Goal: Find specific page/section: Find specific page/section

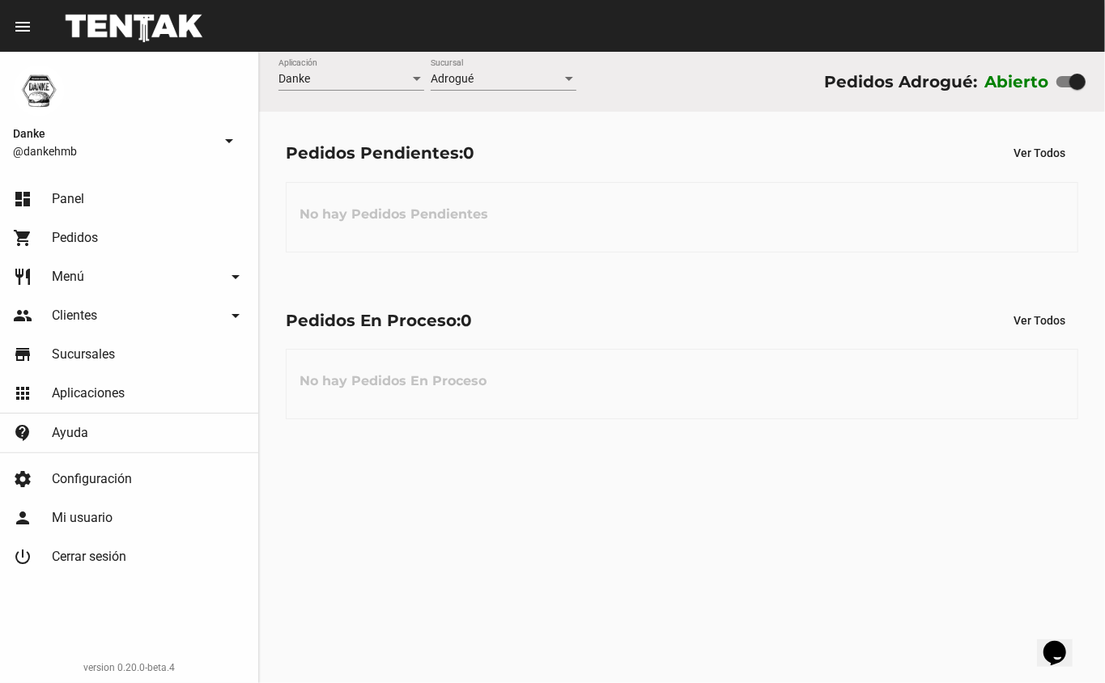
click at [126, 357] on link "store Sucursales" at bounding box center [129, 354] width 258 height 39
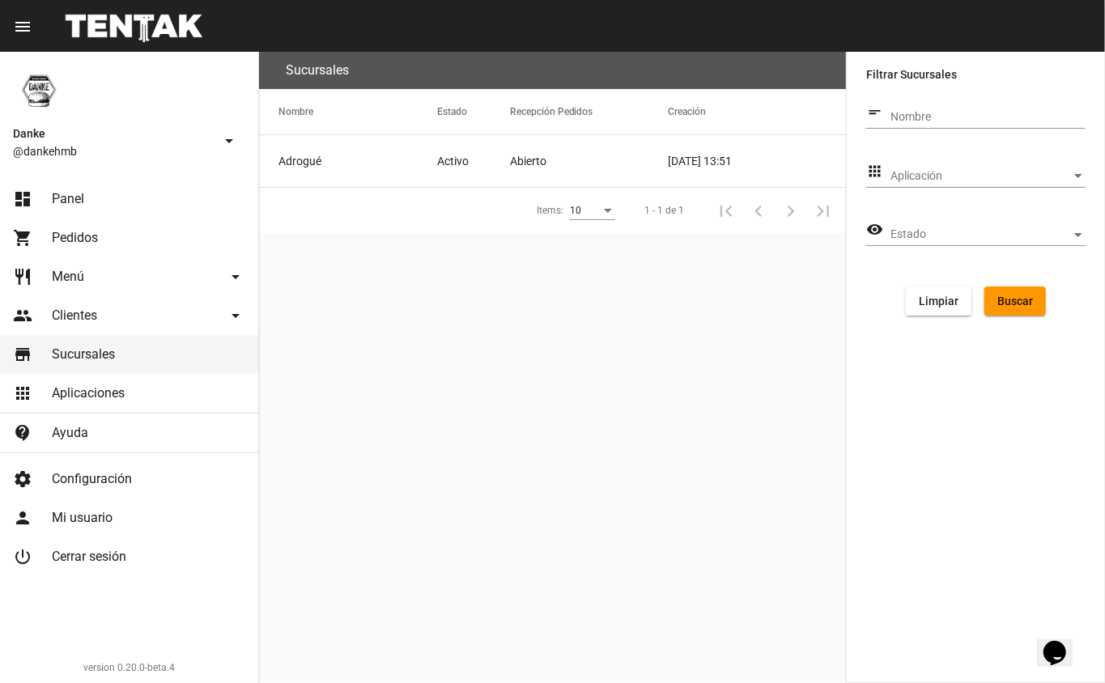
click at [56, 199] on span "Panel" at bounding box center [68, 199] width 32 height 16
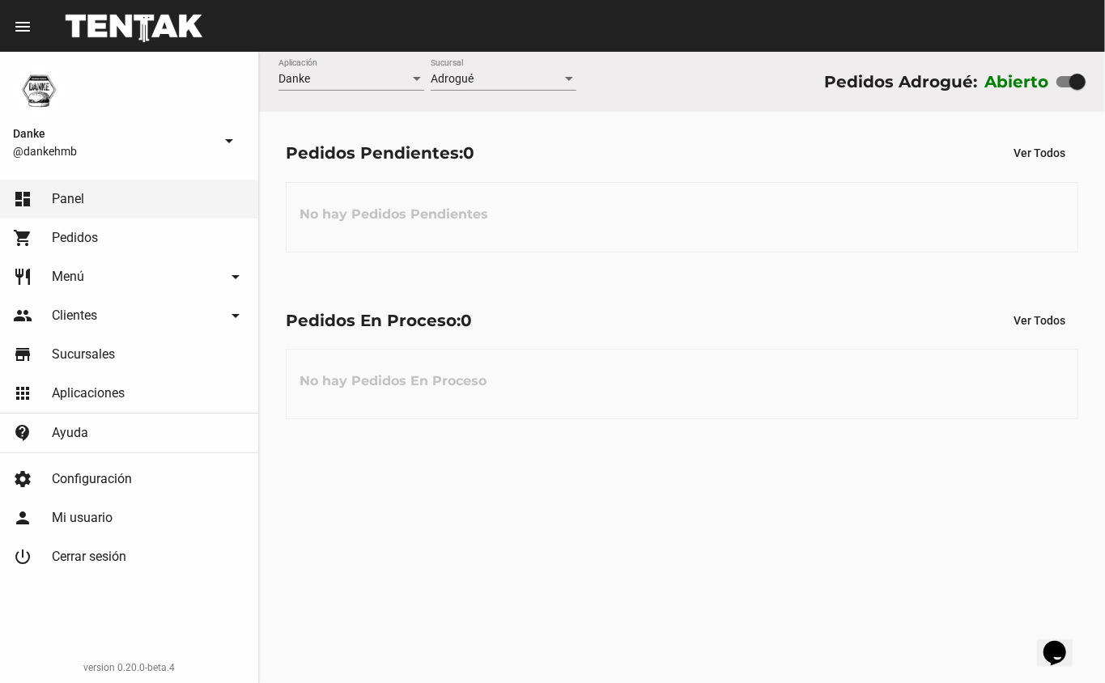
click at [762, 259] on div "Pedidos Pendientes: 0 Ver Todos No hay Pedidos Pendientes" at bounding box center [682, 195] width 846 height 167
